Goal: Information Seeking & Learning: Learn about a topic

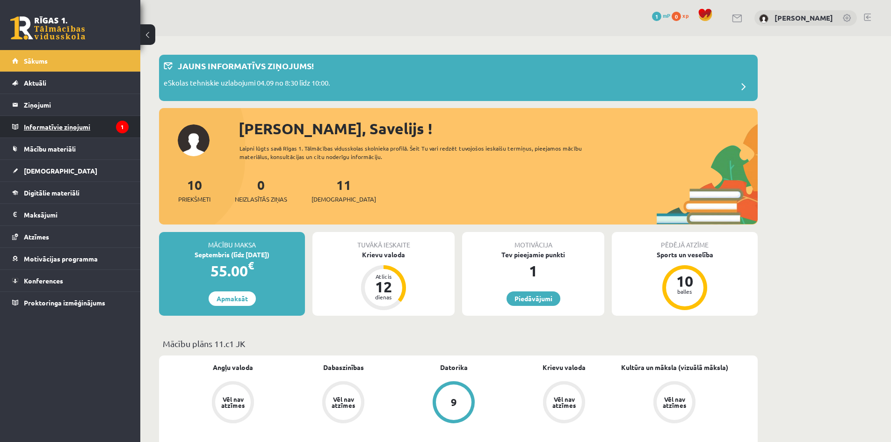
click at [65, 129] on legend "Informatīvie ziņojumi 1" at bounding box center [76, 127] width 105 height 22
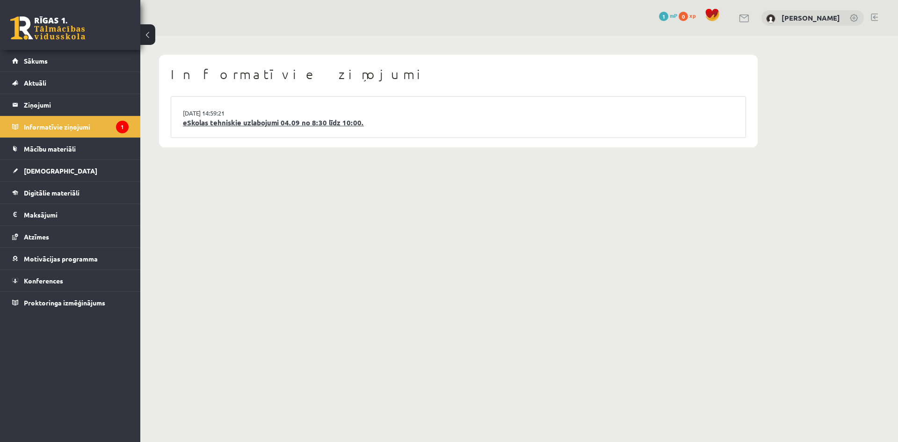
click at [268, 121] on link "eSkolas tehniskie uzlabojumi 04.09 no 8:30 līdz 10:00." at bounding box center [458, 122] width 551 height 11
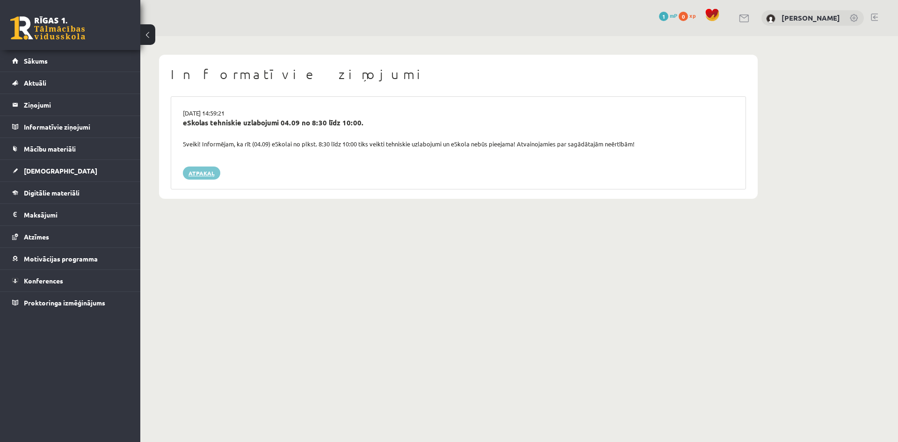
click at [204, 172] on link "Atpakaļ" at bounding box center [201, 173] width 37 height 13
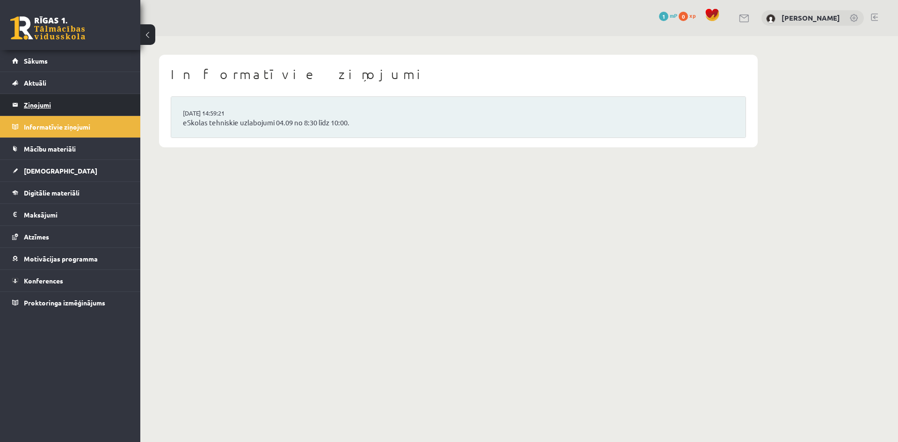
click at [36, 103] on legend "Ziņojumi 0" at bounding box center [76, 105] width 105 height 22
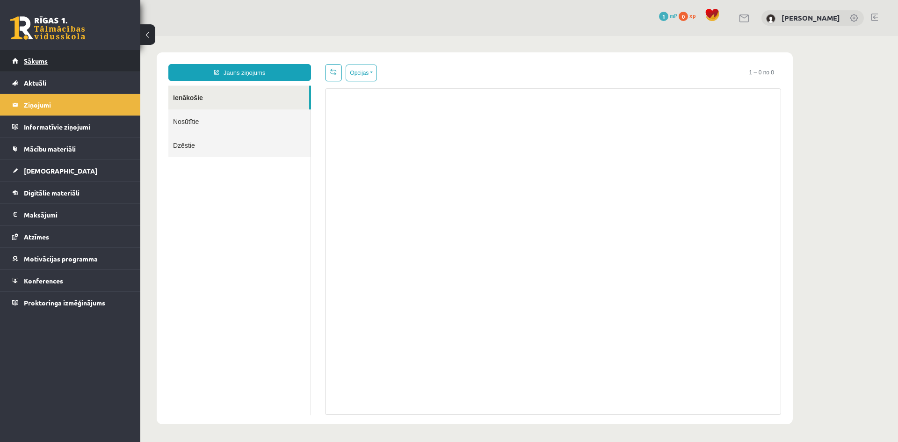
click at [37, 59] on span "Sākums" at bounding box center [36, 61] width 24 height 8
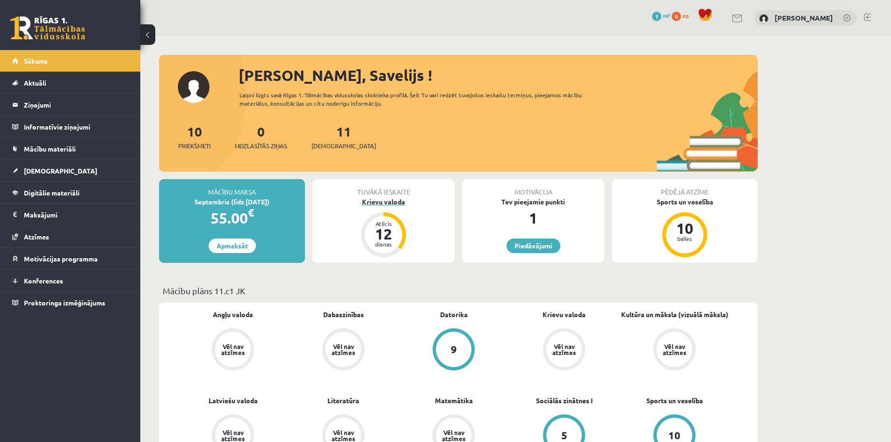
click at [385, 230] on div "12" at bounding box center [384, 233] width 28 height 15
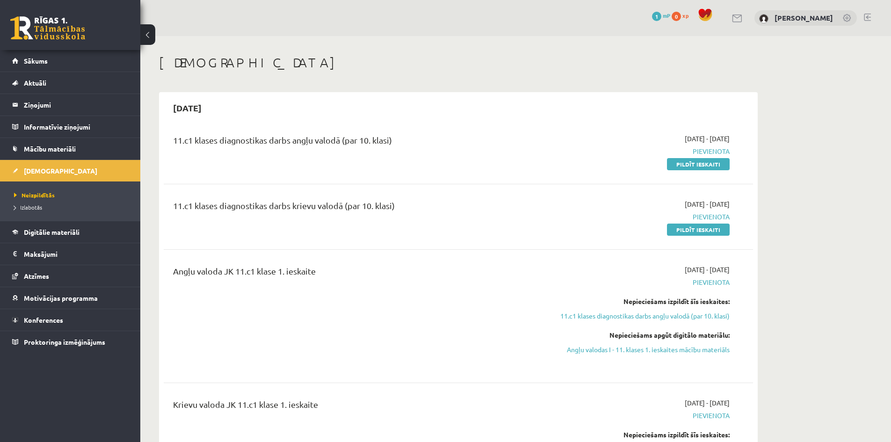
drag, startPoint x: 700, startPoint y: 229, endPoint x: 532, endPoint y: 50, distance: 245.9
click at [700, 229] on link "Pildīt ieskaiti" at bounding box center [698, 230] width 63 height 12
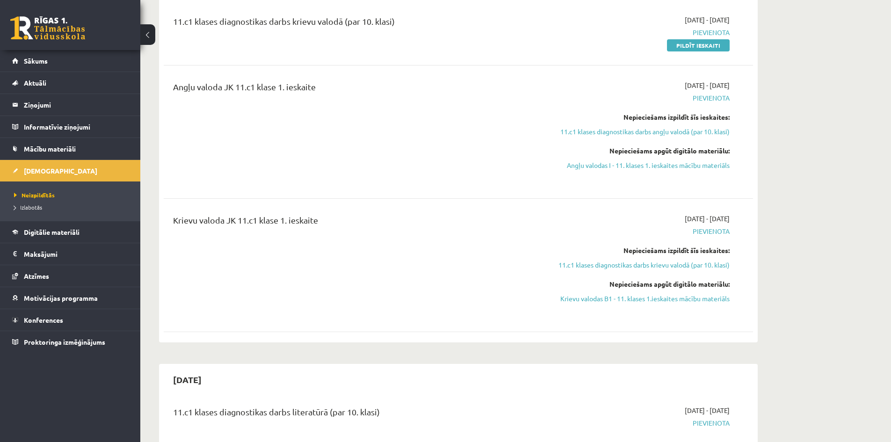
scroll to position [187, 0]
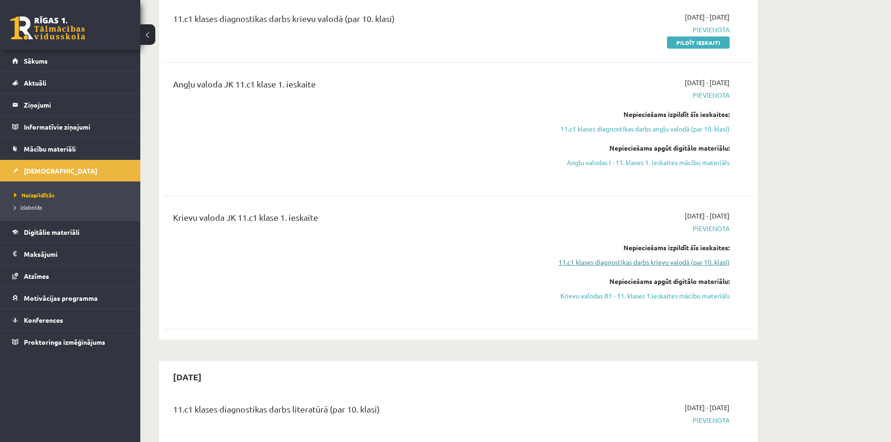
click at [664, 259] on link "11.c1 klases diagnostikas darbs krievu valodā (par 10. klasi)" at bounding box center [641, 262] width 176 height 10
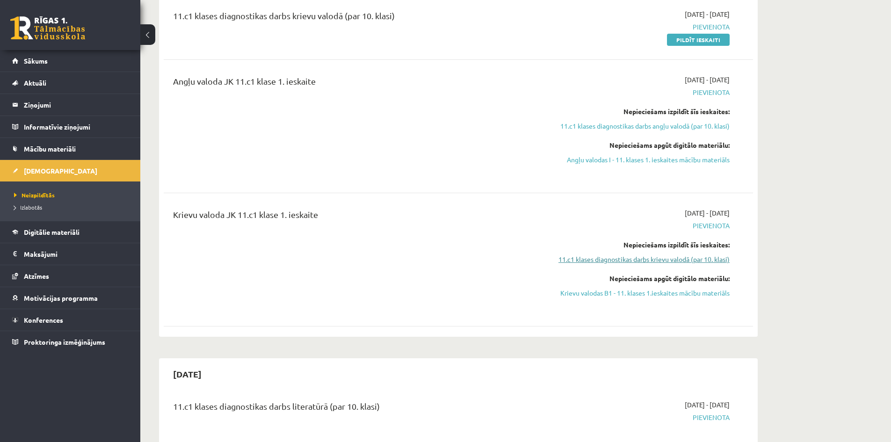
click at [619, 259] on link "11.c1 klases diagnostikas darbs krievu valodā (par 10. klasi)" at bounding box center [641, 259] width 176 height 10
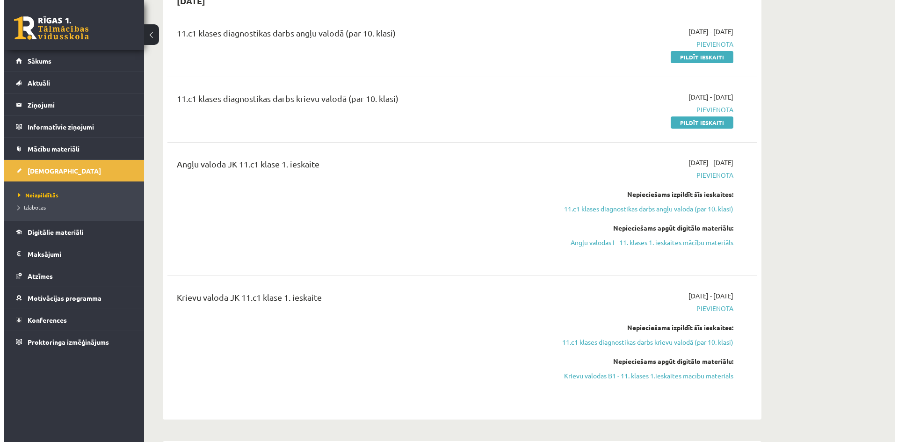
scroll to position [0, 0]
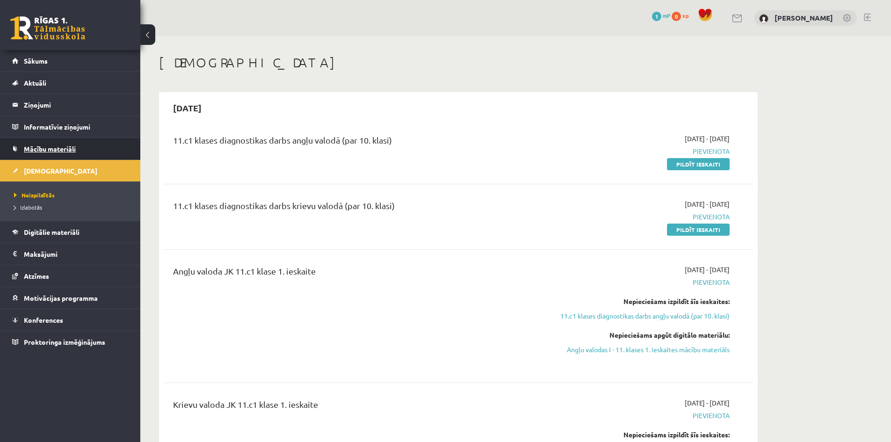
click at [43, 147] on span "Mācību materiāli" at bounding box center [50, 149] width 52 height 8
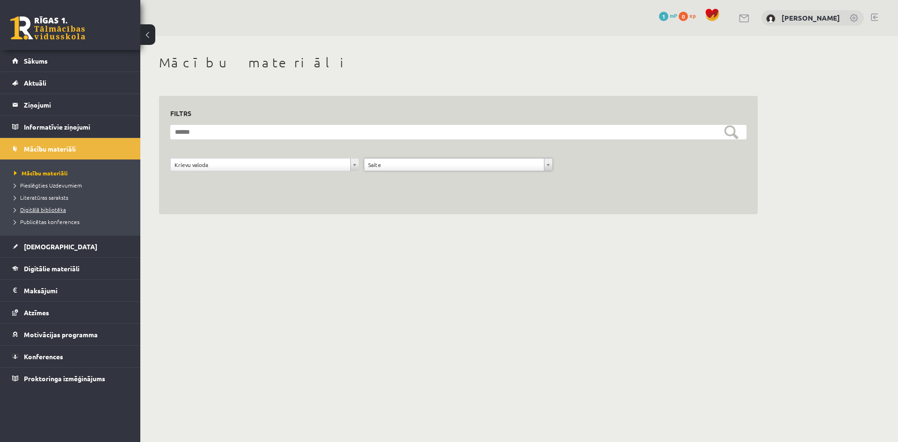
click at [35, 211] on span "Digitālā bibliotēka" at bounding box center [40, 209] width 52 height 7
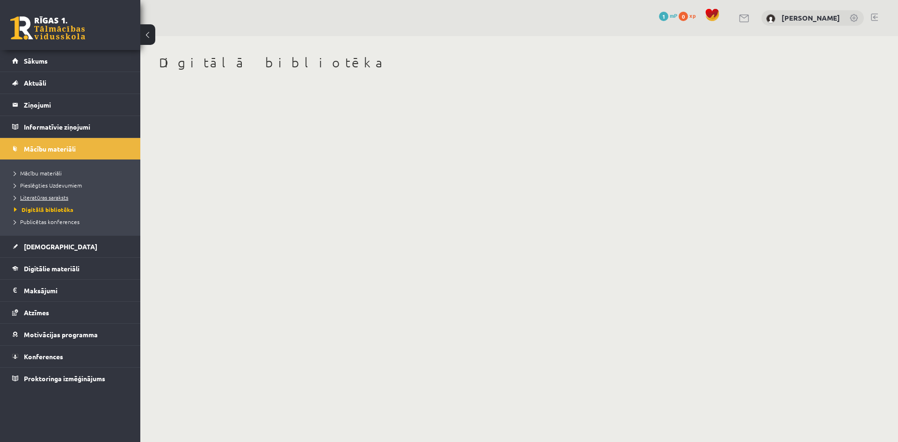
click at [31, 199] on span "Literatūras saraksts" at bounding box center [41, 197] width 54 height 7
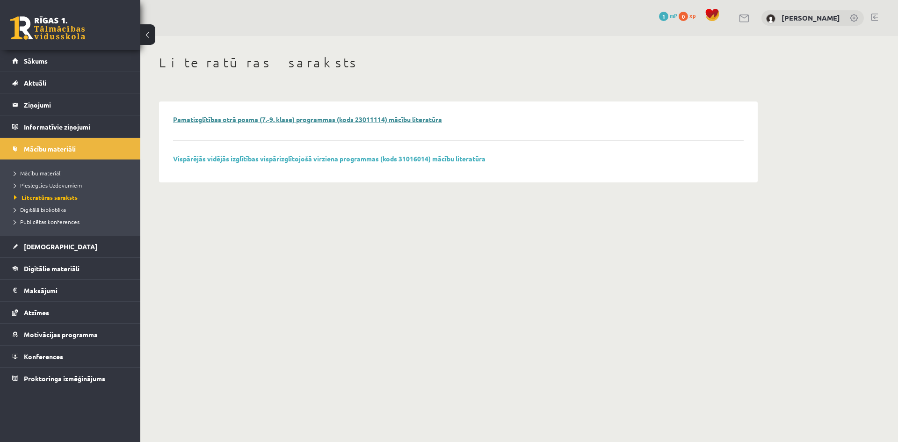
click at [257, 117] on link "Pamatizglītības otrā posma (7.-9. klase) programmas (kods 23011114) mācību lite…" at bounding box center [307, 119] width 269 height 8
